Goal: Find specific page/section: Find specific page/section

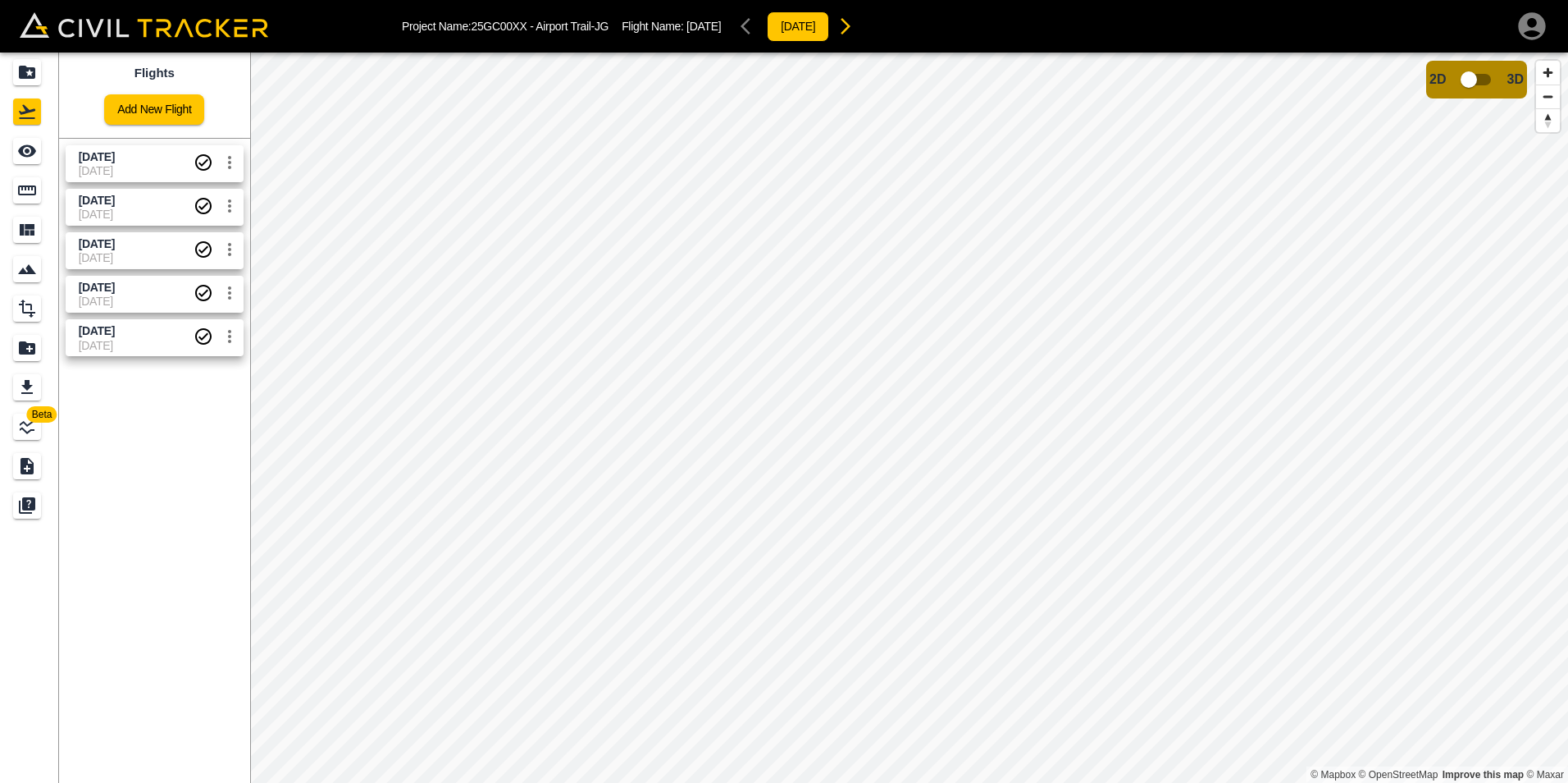
click at [151, 166] on span "[DATE]" at bounding box center [136, 171] width 115 height 13
